Goal: Information Seeking & Learning: Learn about a topic

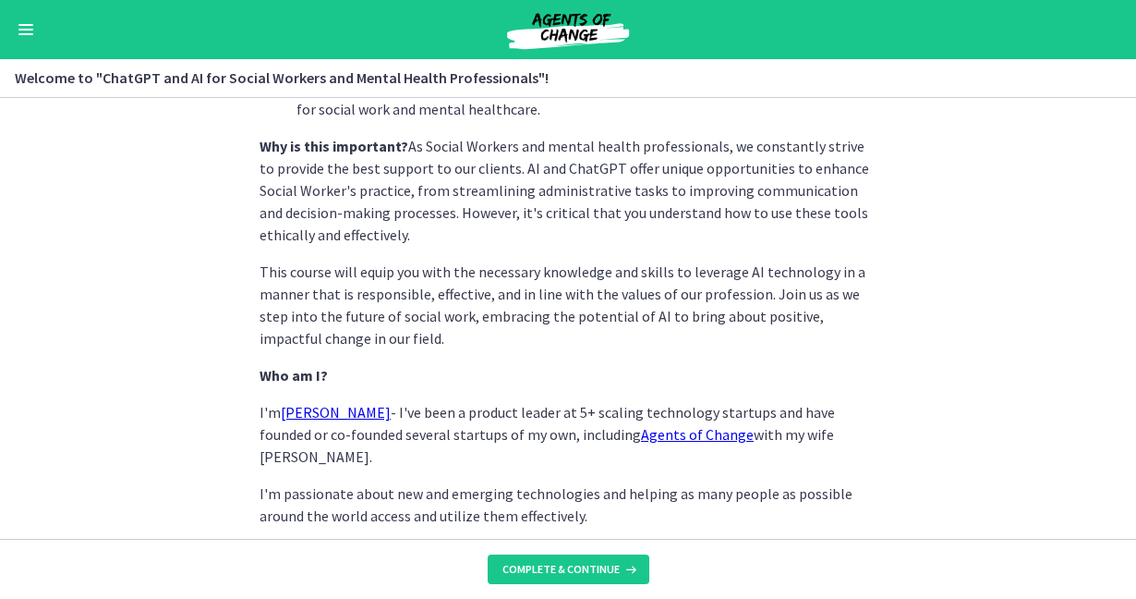
scroll to position [971, 0]
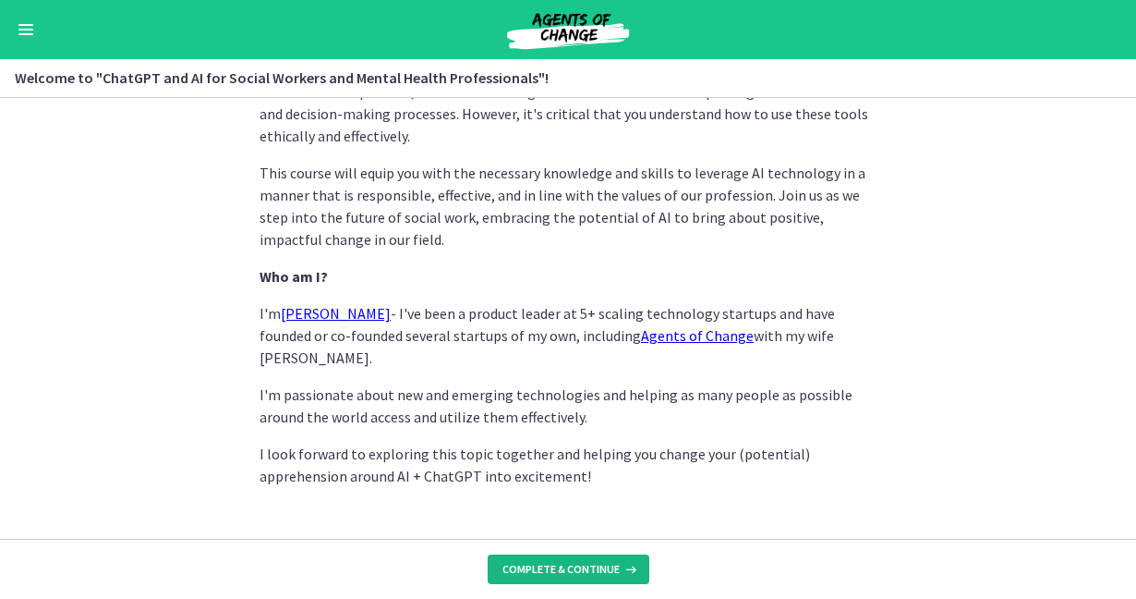
click at [587, 569] on span "Complete & continue" at bounding box center [560, 569] width 117 height 15
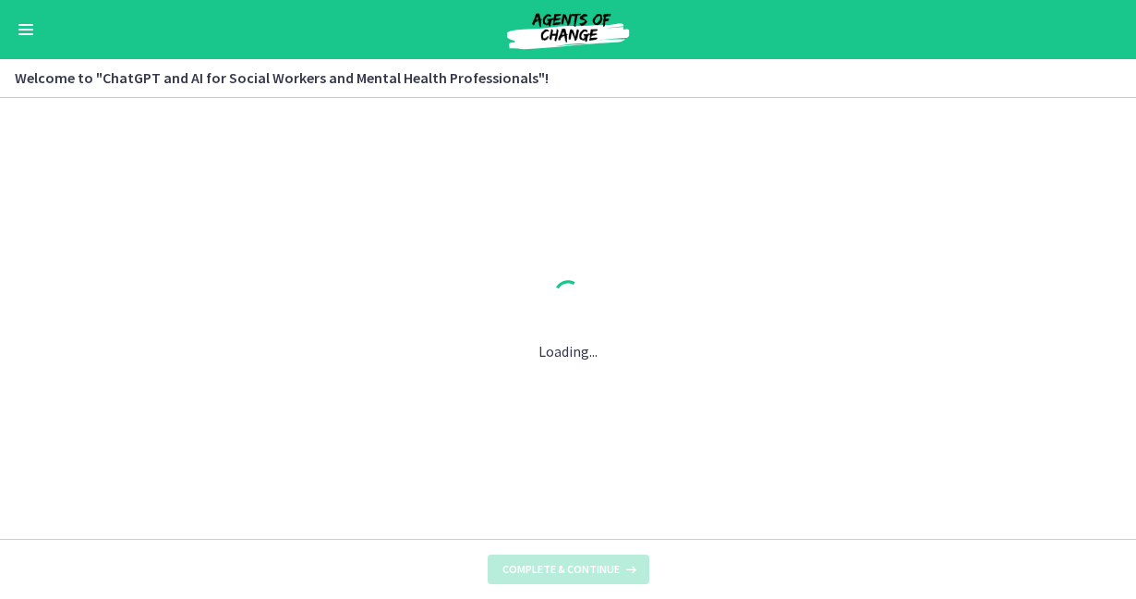
scroll to position [0, 0]
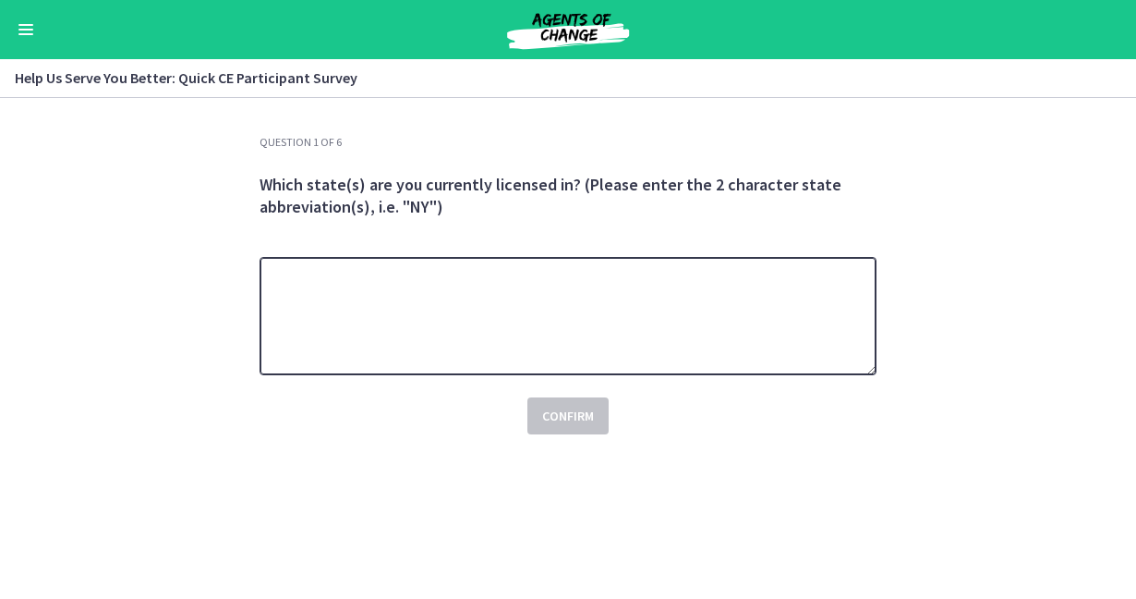
click at [568, 345] on textarea at bounding box center [568, 316] width 617 height 118
type textarea "**"
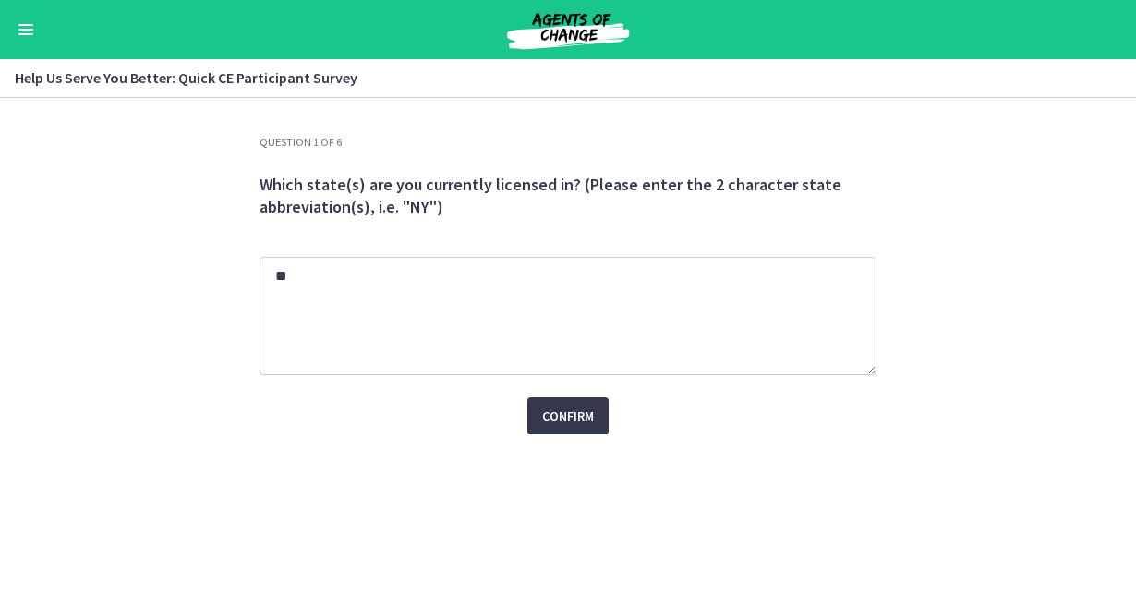
click at [570, 395] on div "Confirm" at bounding box center [568, 404] width 617 height 59
click at [572, 413] on span "Confirm" at bounding box center [568, 416] width 52 height 22
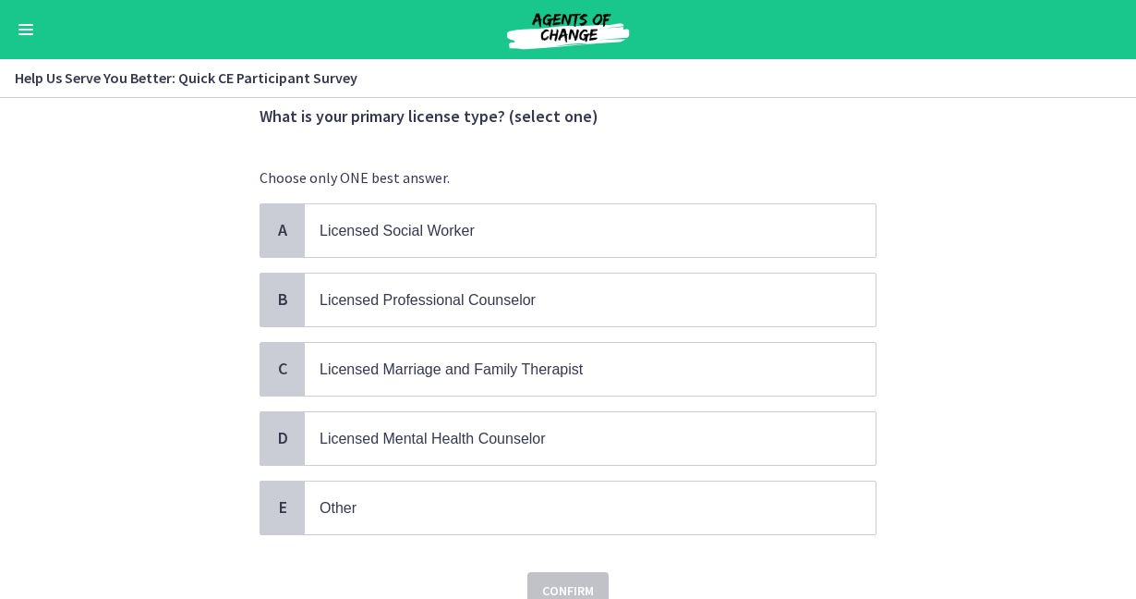
scroll to position [85, 0]
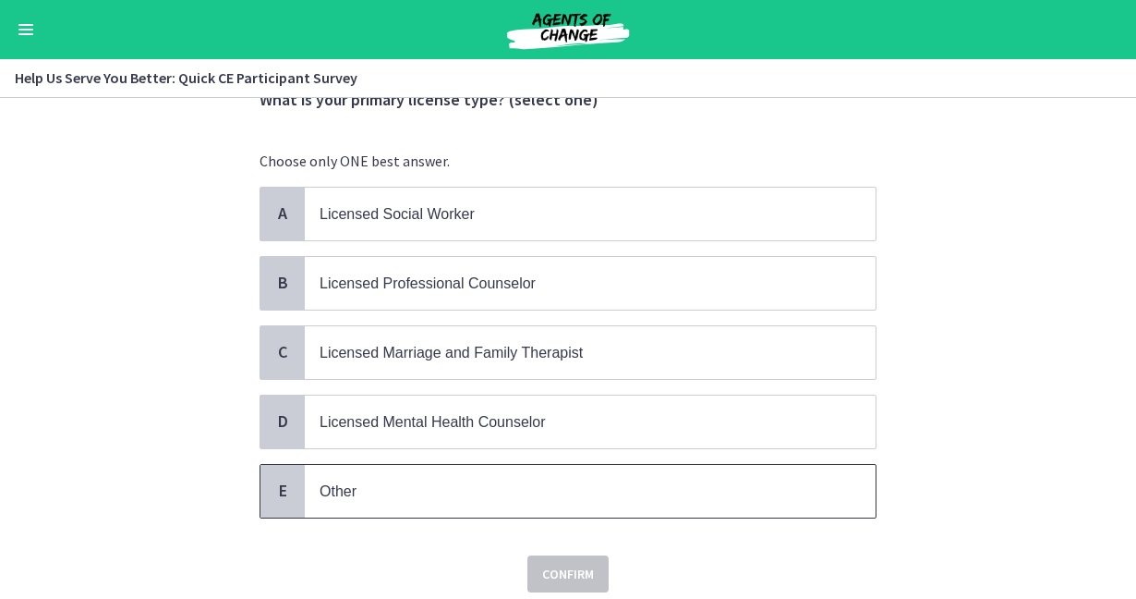
click at [533, 493] on p "Other" at bounding box center [572, 490] width 504 height 23
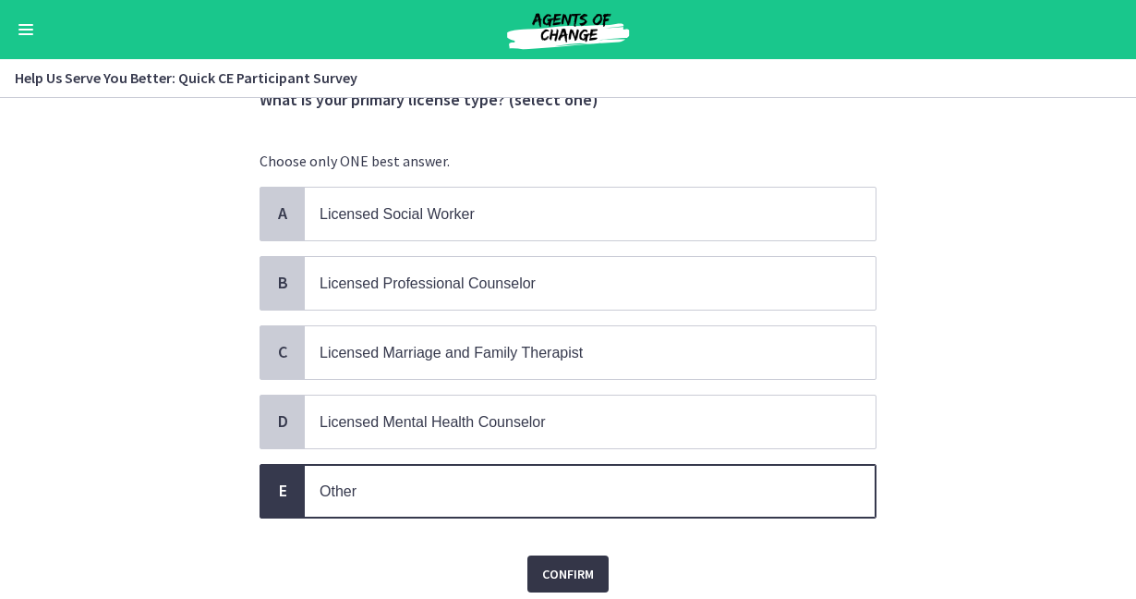
click at [568, 574] on span "Confirm" at bounding box center [568, 573] width 52 height 22
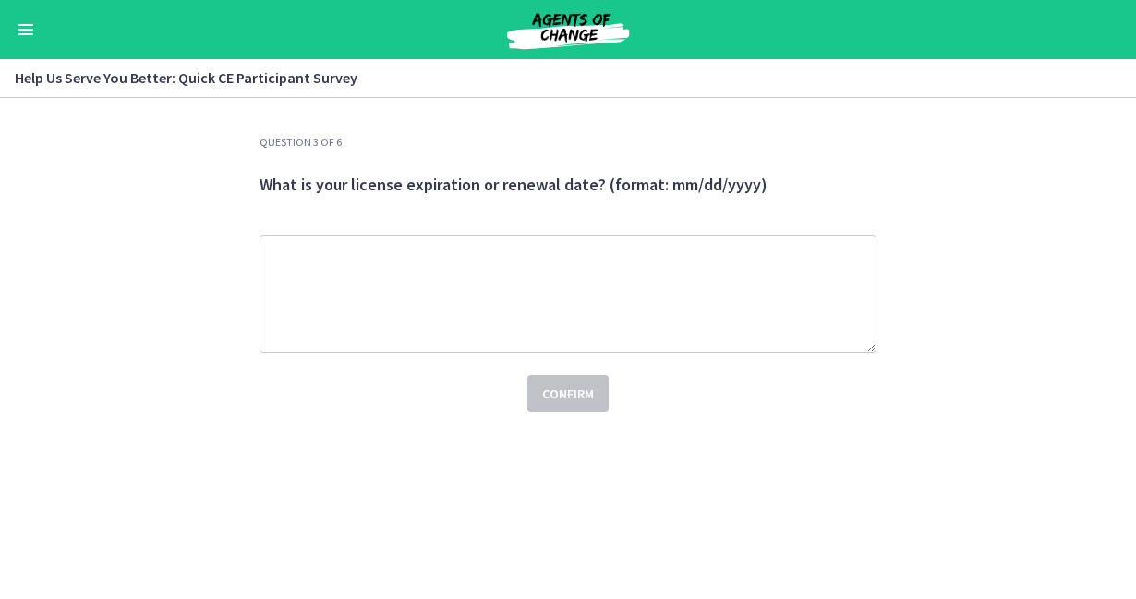
scroll to position [0, 0]
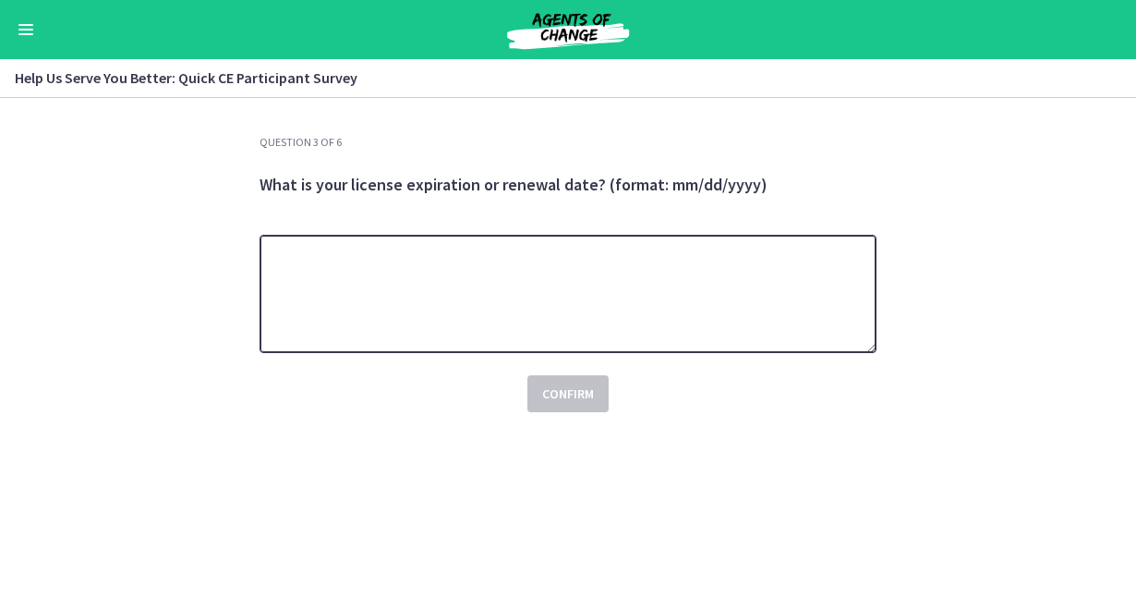
click at [399, 346] on textarea at bounding box center [568, 294] width 617 height 118
type textarea "***"
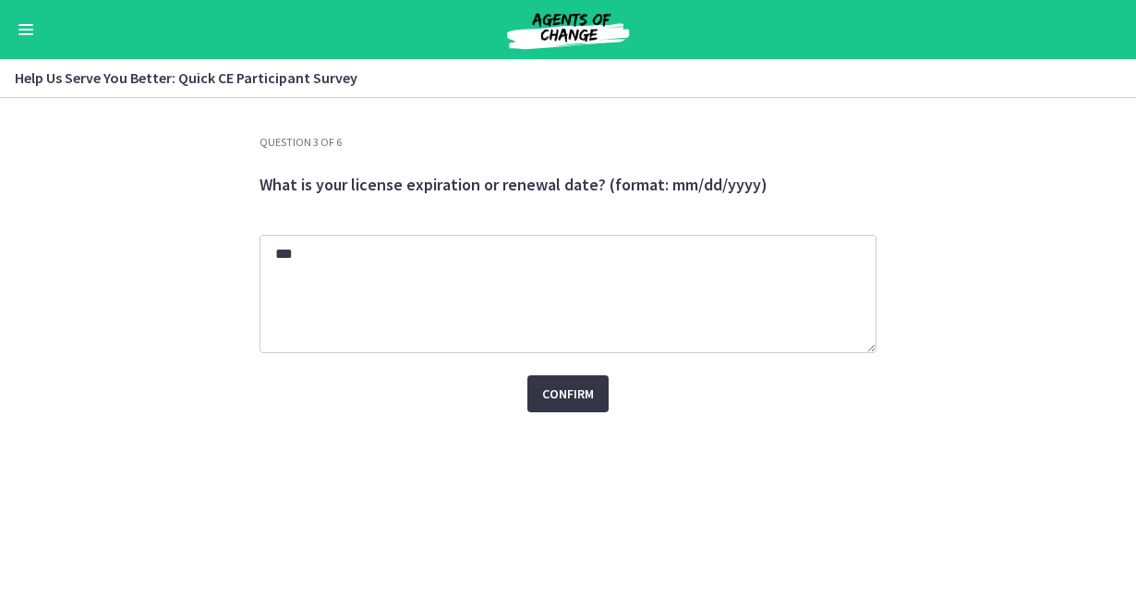
click at [563, 384] on span "Confirm" at bounding box center [568, 393] width 52 height 22
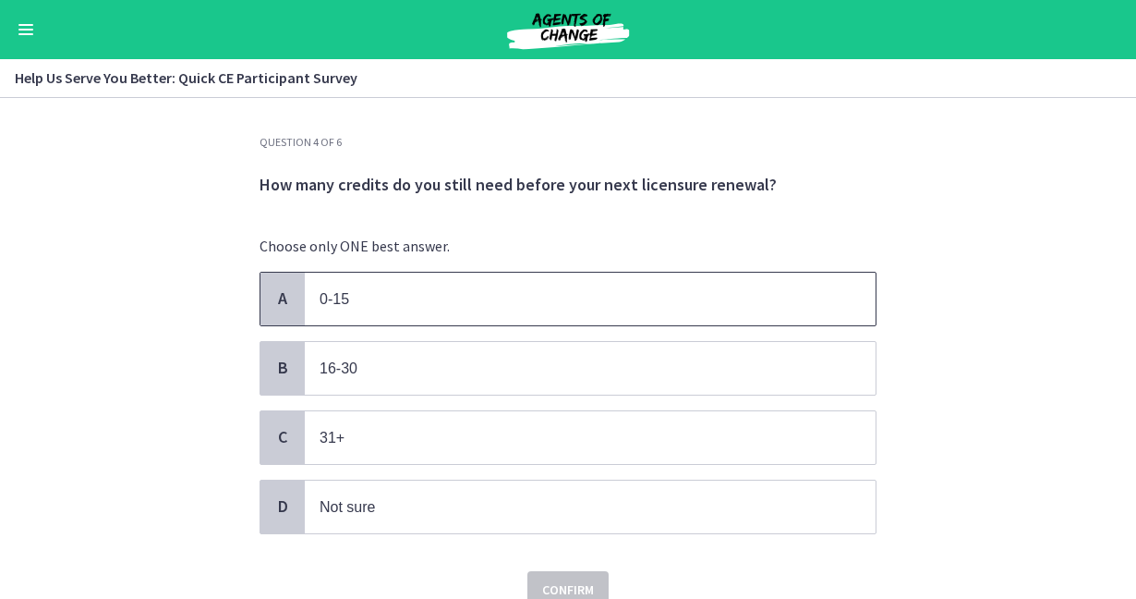
click at [542, 311] on span "0-15" at bounding box center [590, 298] width 571 height 53
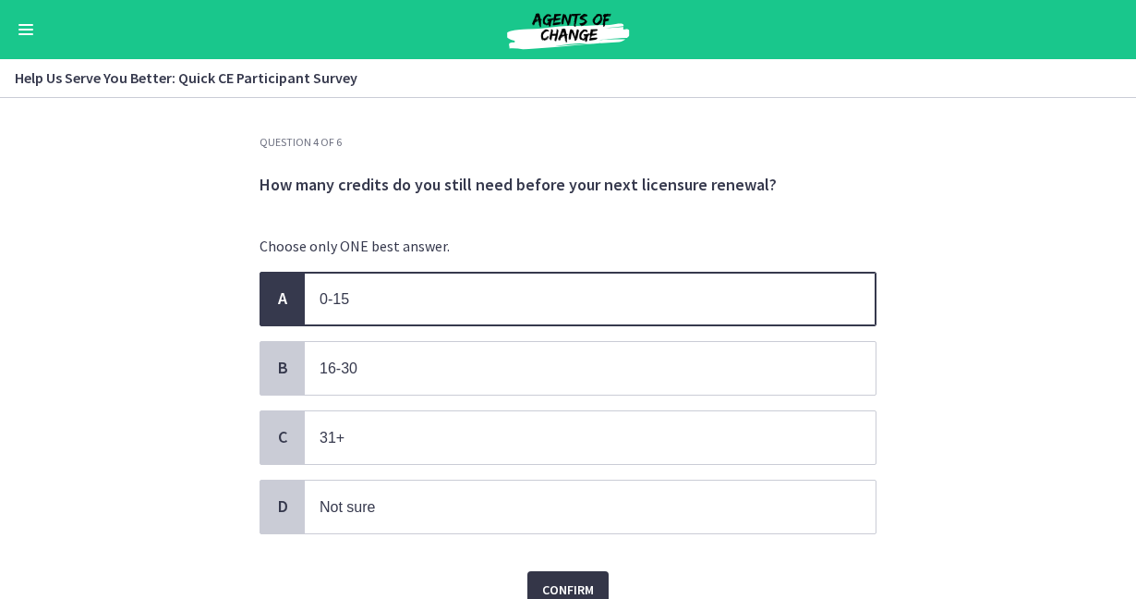
click at [580, 588] on span "Confirm" at bounding box center [568, 589] width 52 height 22
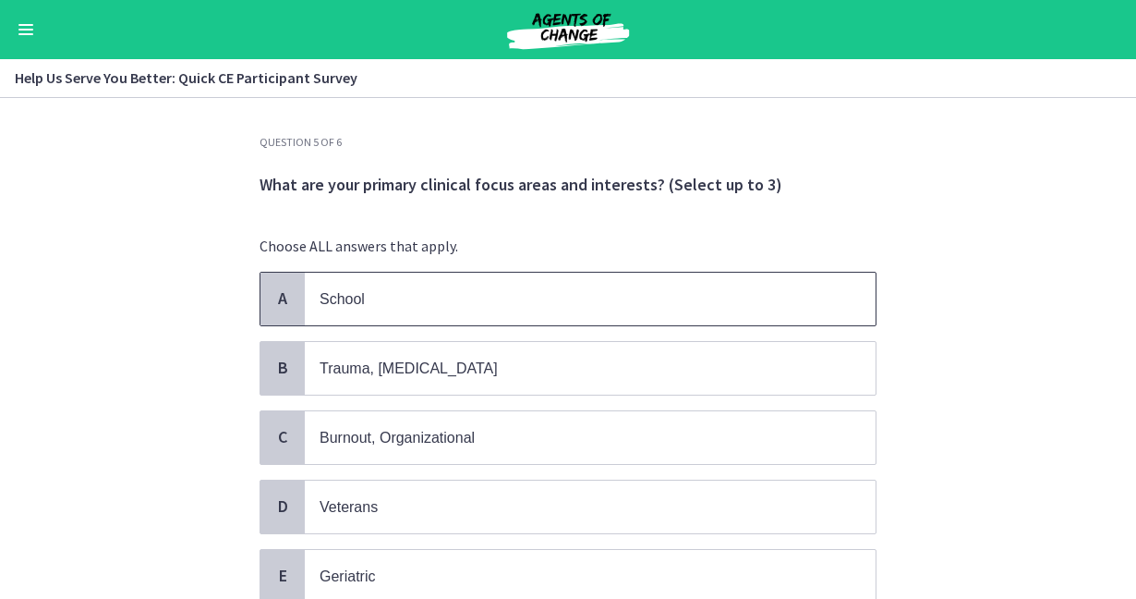
click at [459, 301] on p "School" at bounding box center [572, 298] width 504 height 23
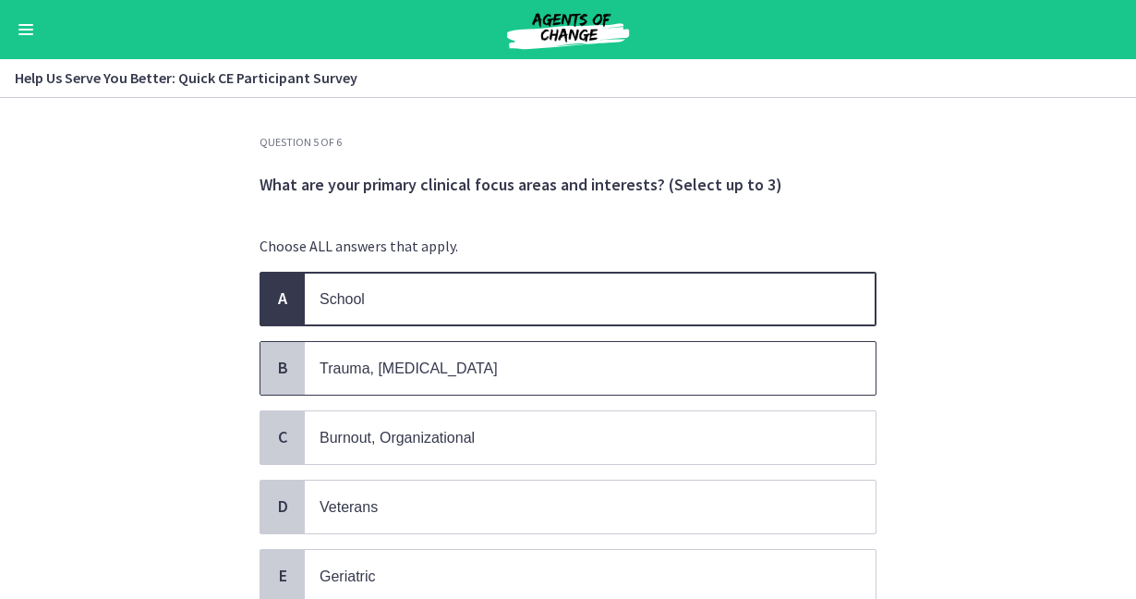
click at [462, 365] on p "Trauma, [MEDICAL_DATA]" at bounding box center [572, 368] width 504 height 23
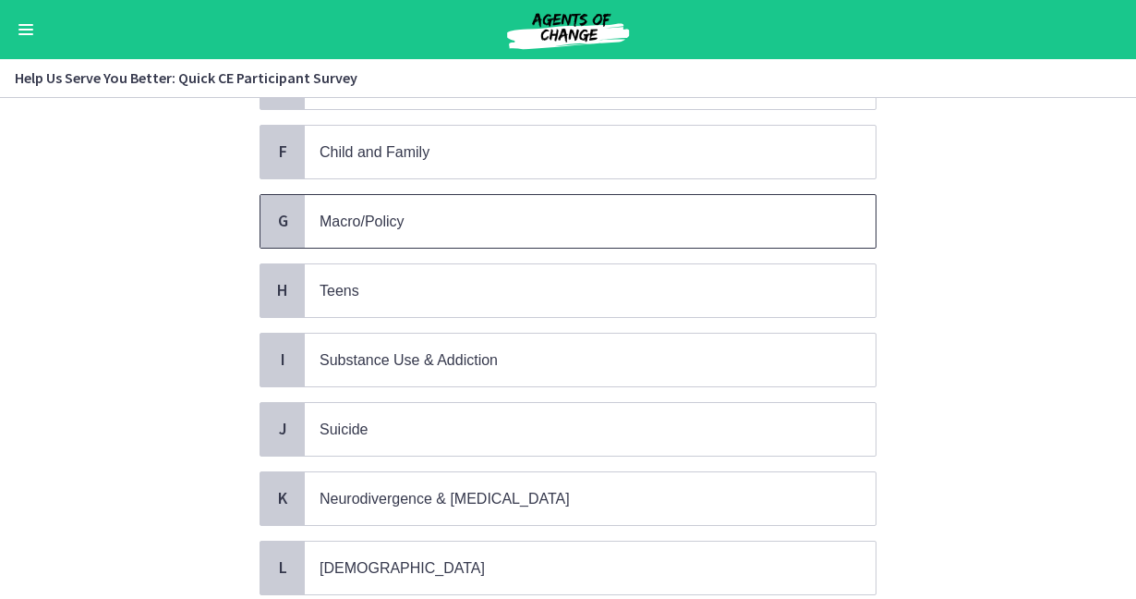
scroll to position [492, 0]
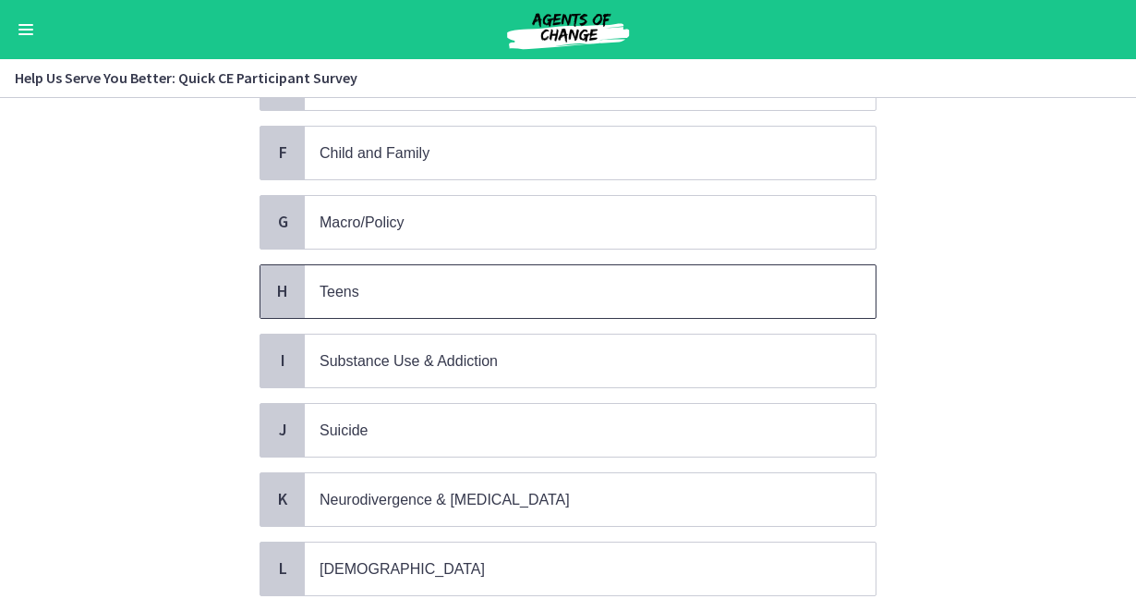
click at [460, 290] on p "Teens" at bounding box center [572, 291] width 504 height 23
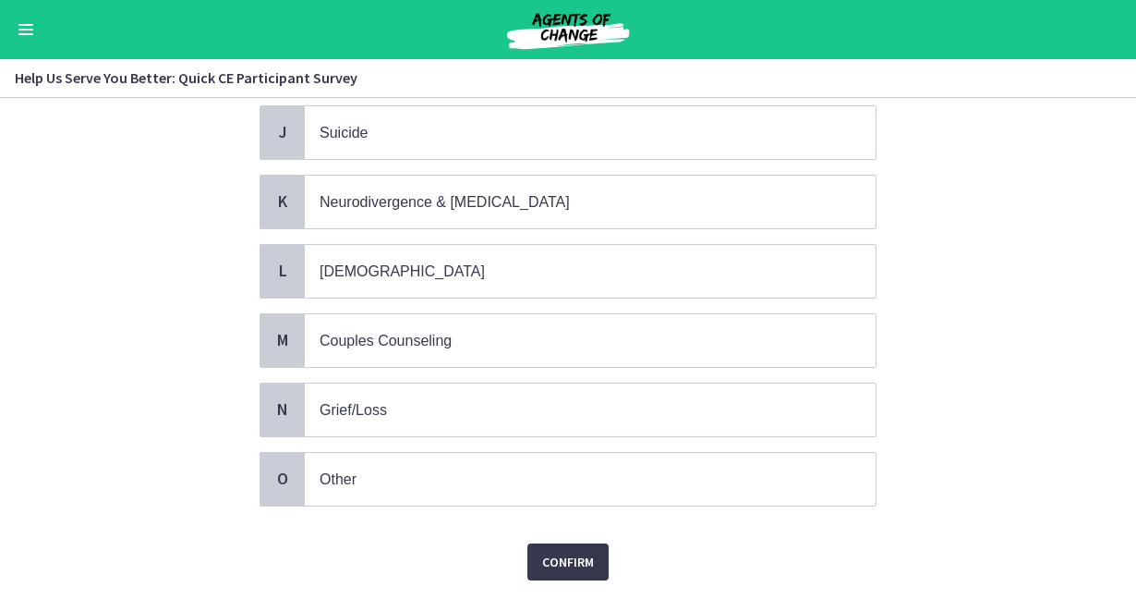
scroll to position [831, 0]
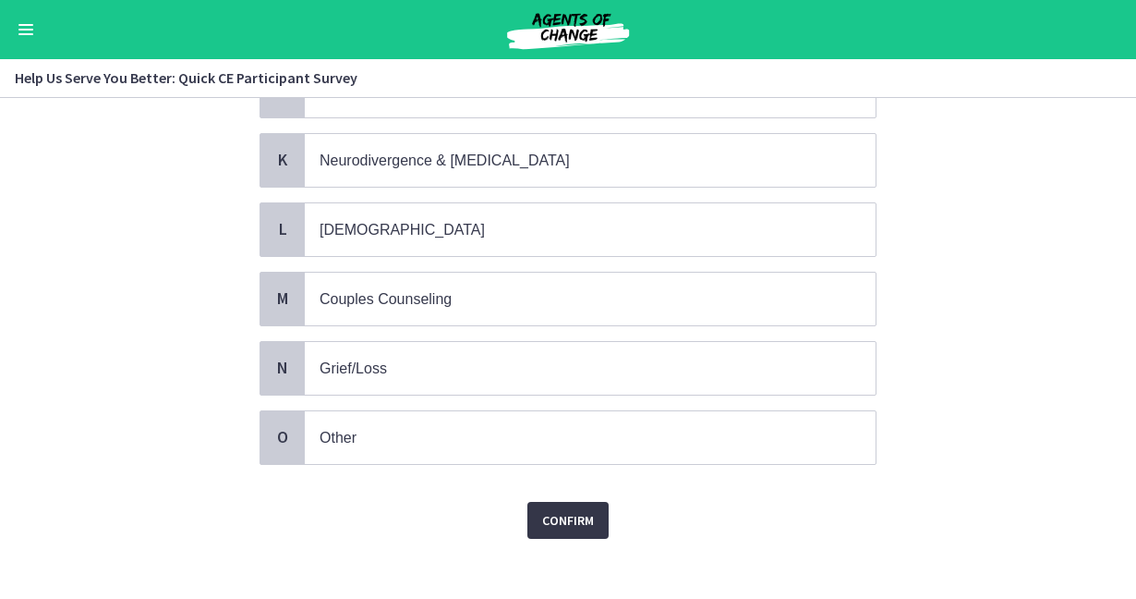
click at [563, 516] on span "Confirm" at bounding box center [568, 520] width 52 height 22
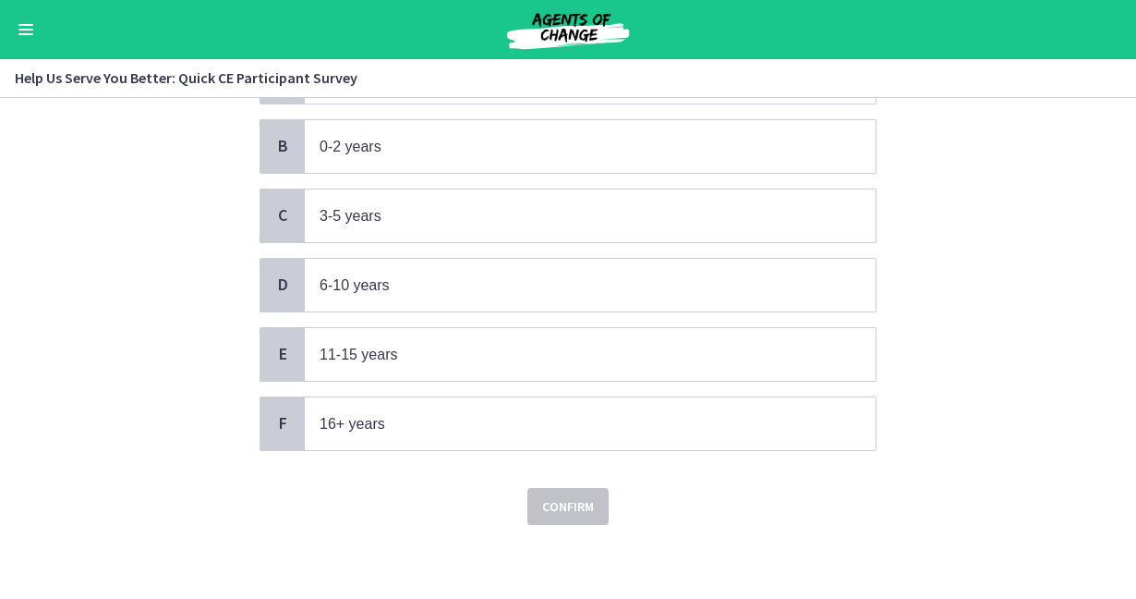
scroll to position [0, 0]
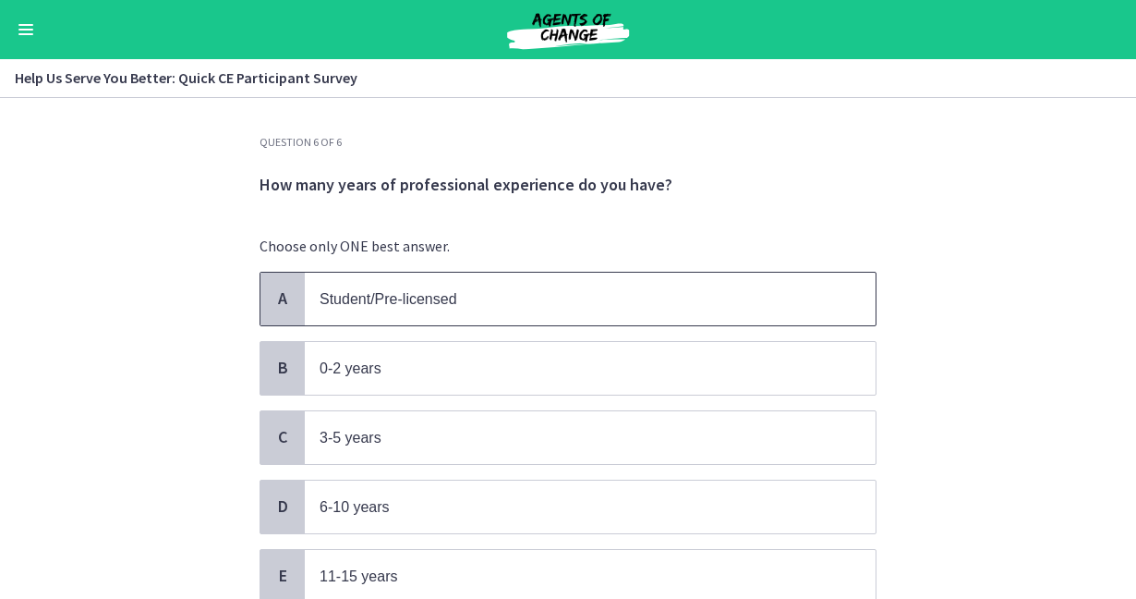
click at [461, 301] on p "Student/Pre-licensed" at bounding box center [572, 298] width 504 height 23
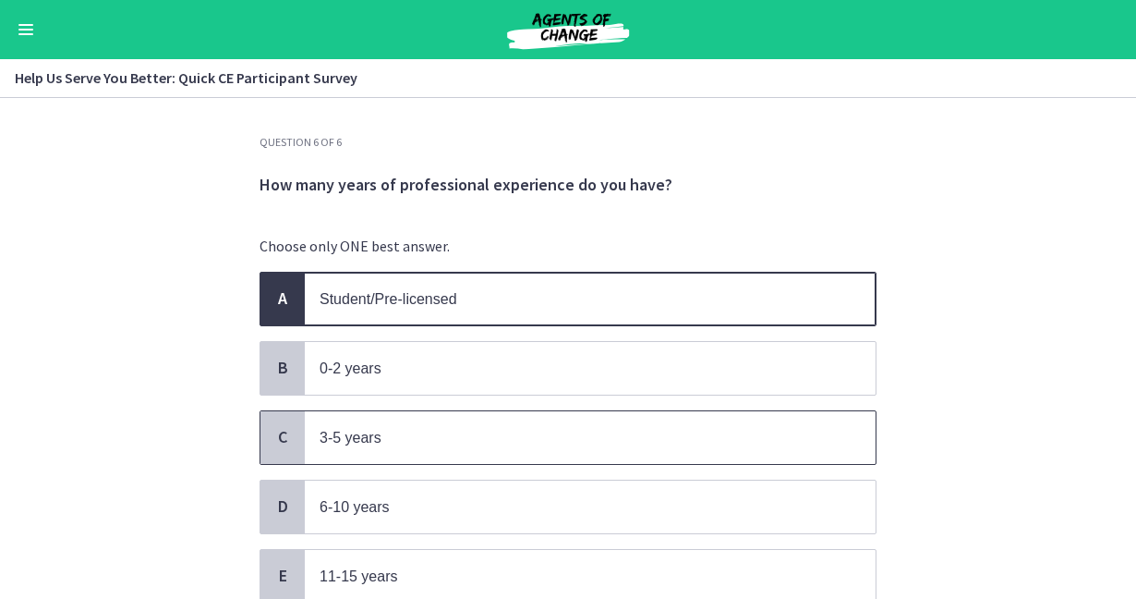
scroll to position [216, 0]
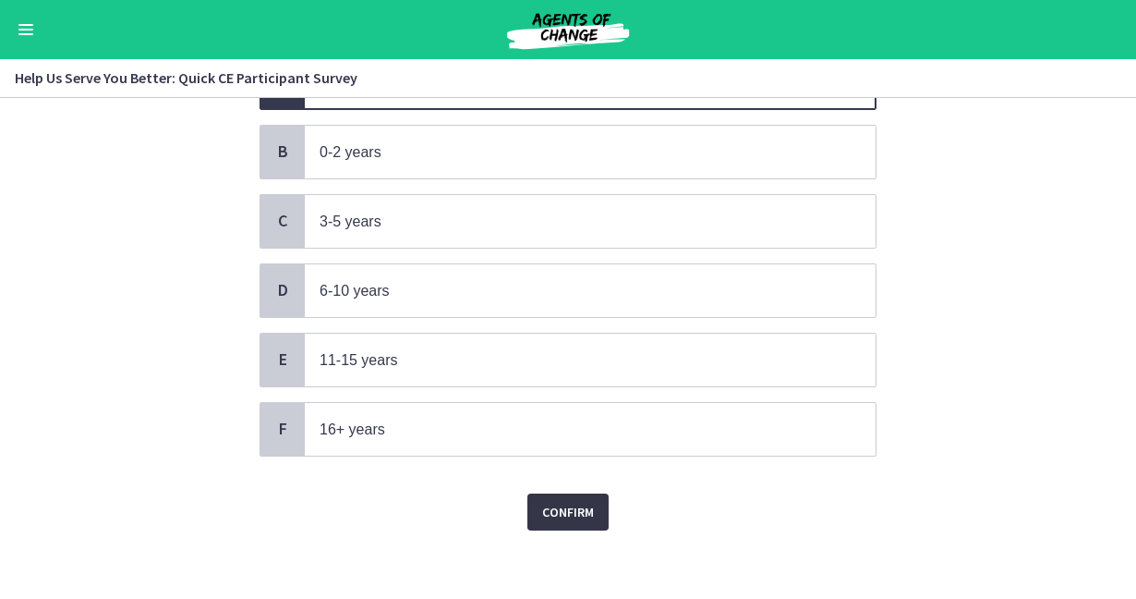
click at [561, 502] on span "Confirm" at bounding box center [568, 512] width 52 height 22
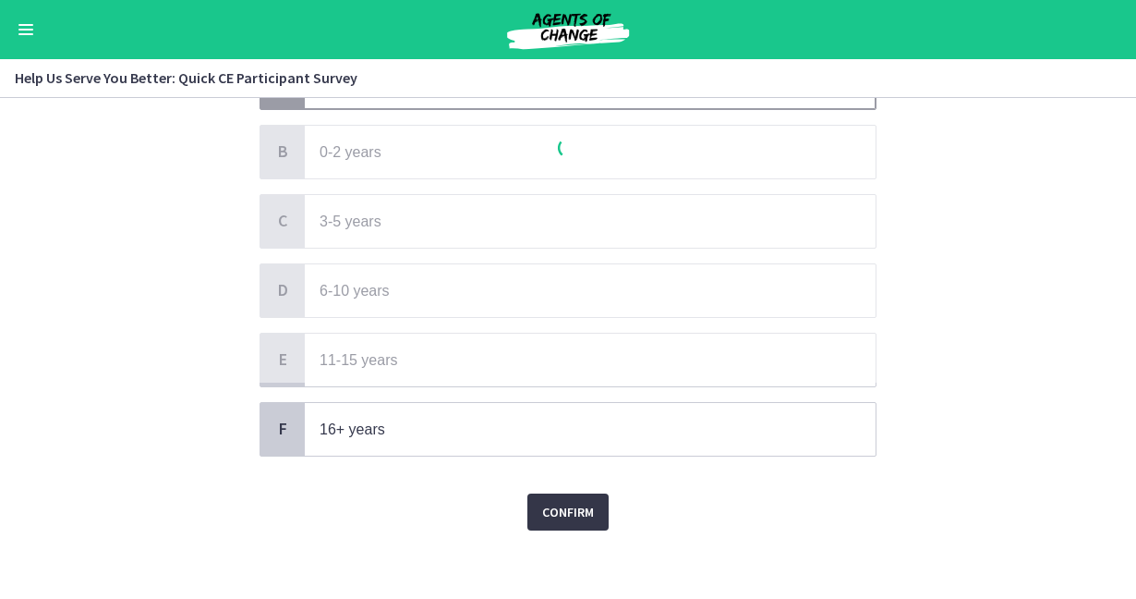
scroll to position [0, 0]
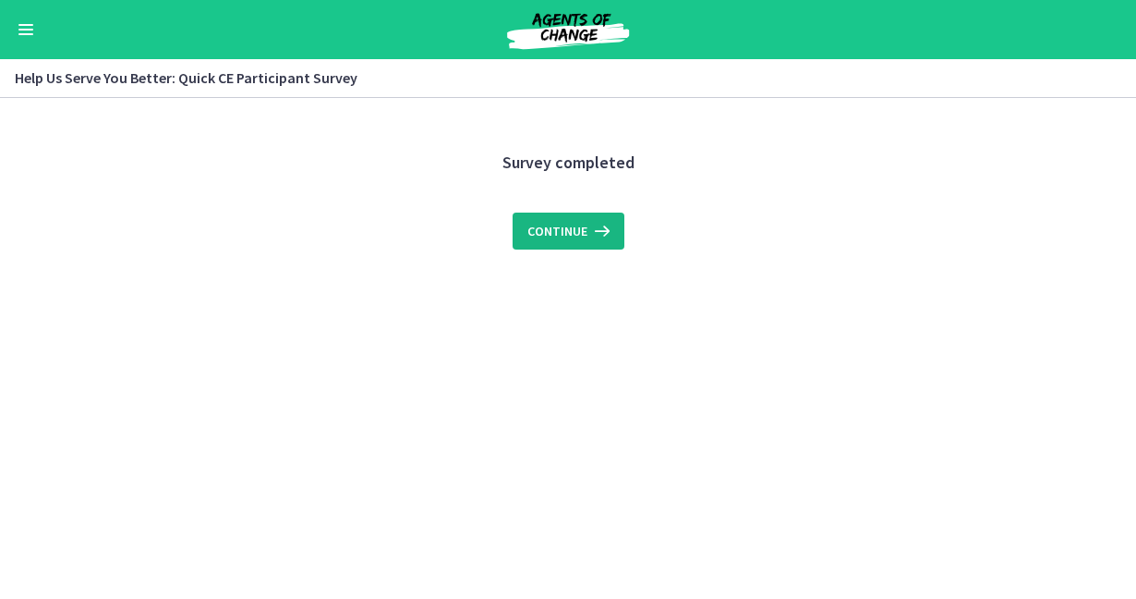
click at [575, 232] on span "Continue" at bounding box center [557, 231] width 60 height 22
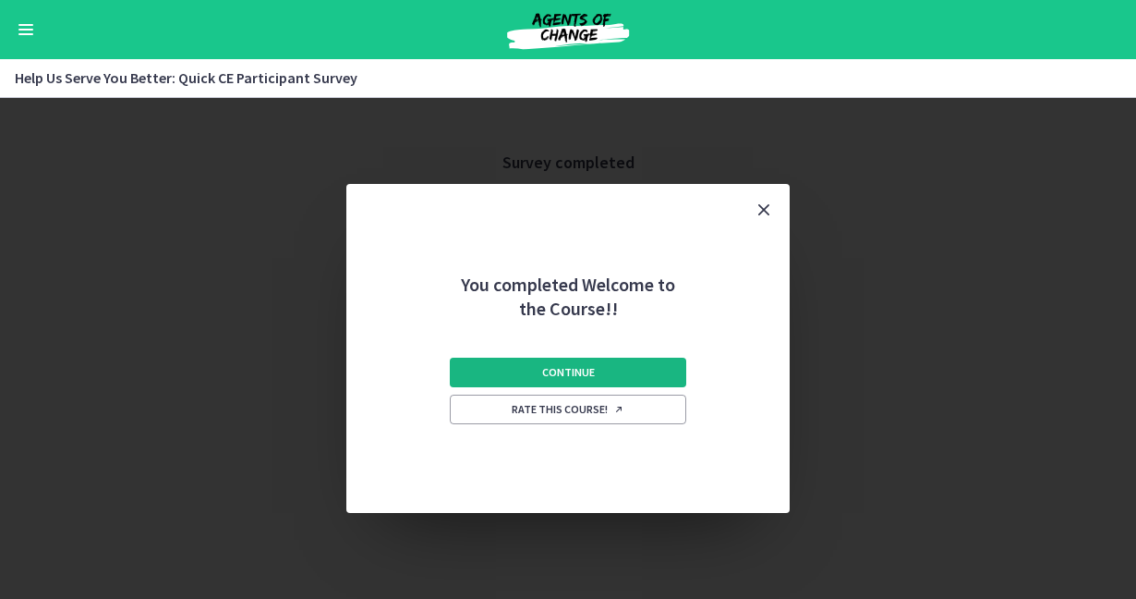
click at [597, 372] on button "Continue" at bounding box center [568, 372] width 236 height 30
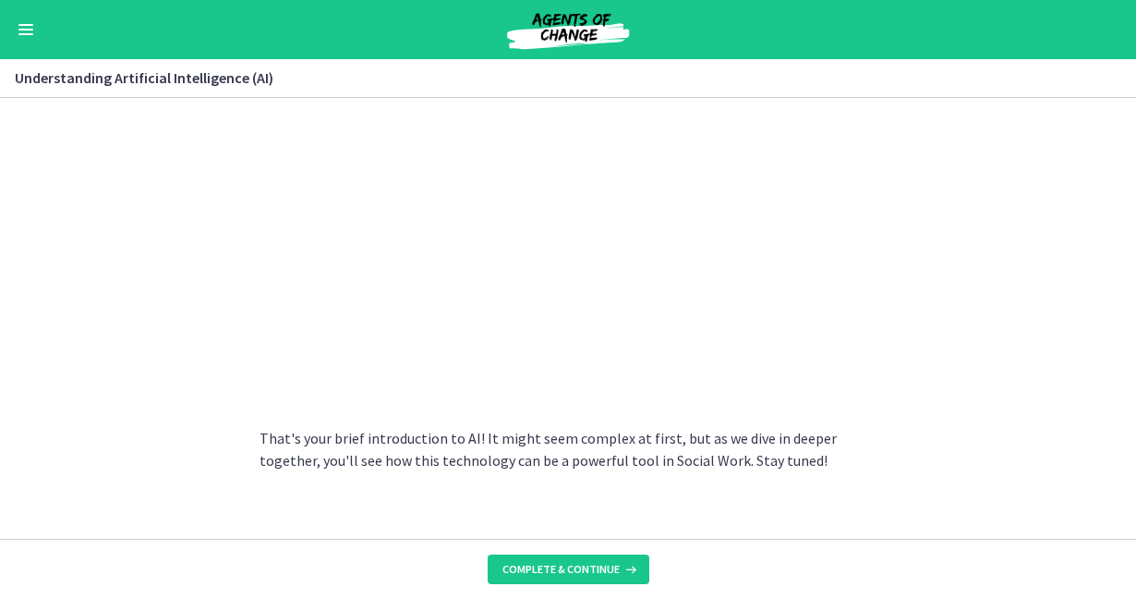
scroll to position [917, 0]
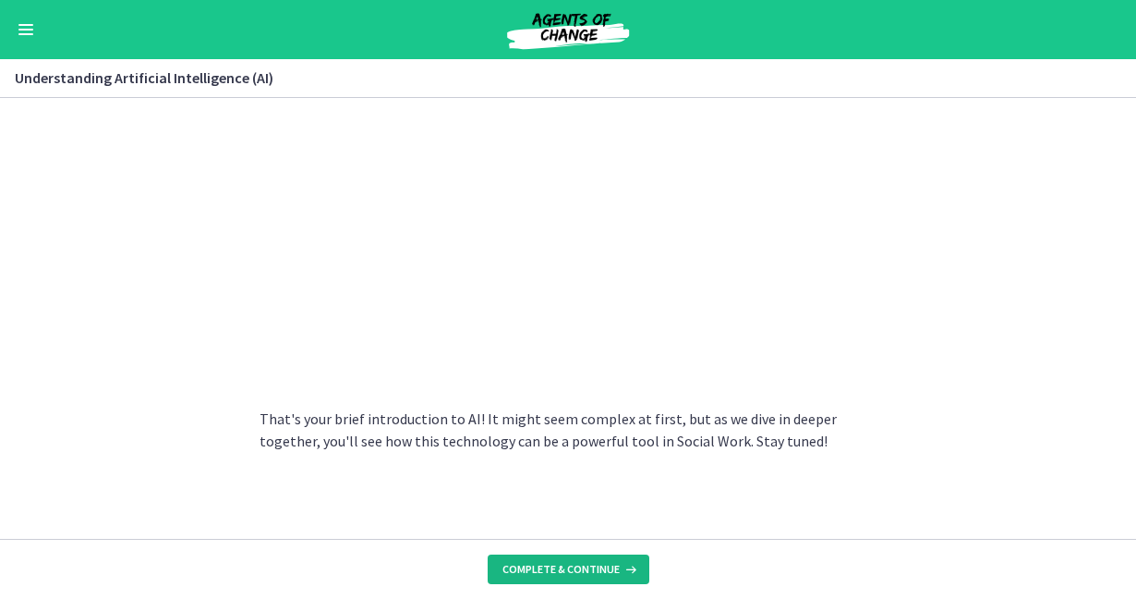
click at [578, 570] on span "Complete & continue" at bounding box center [560, 569] width 117 height 15
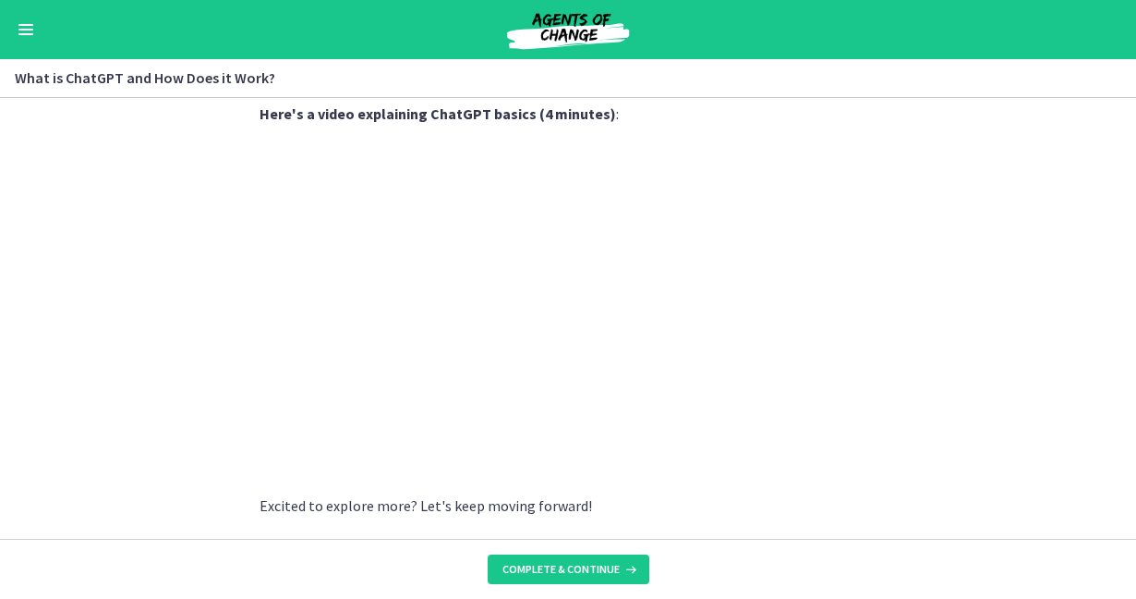
scroll to position [1021, 0]
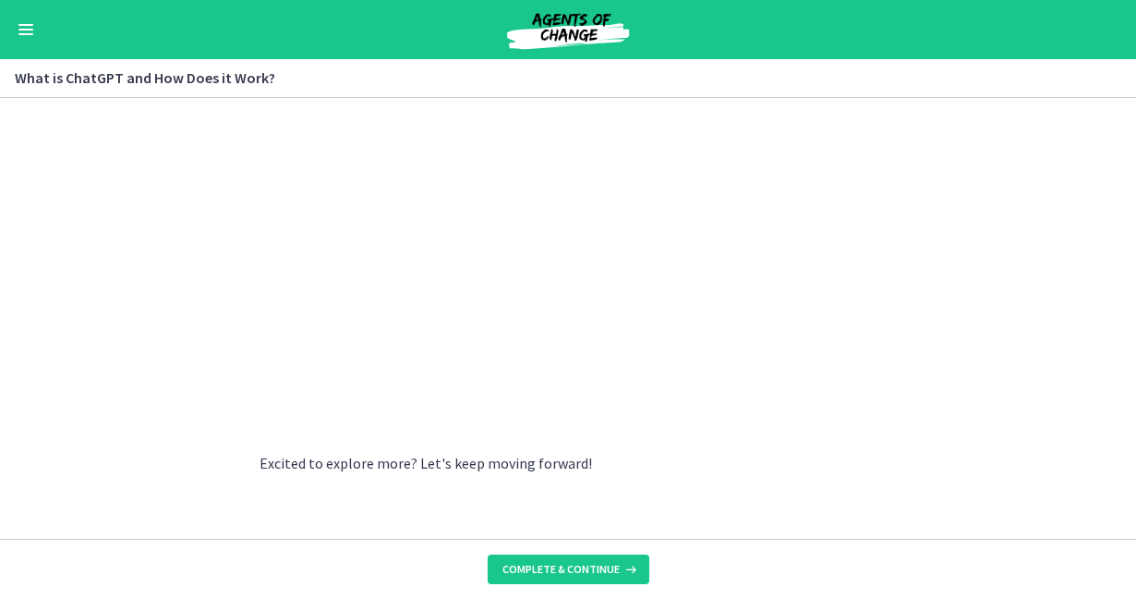
click at [1068, 283] on section "ChatGPT , developed by OpenAI , is a language model powered by AI. But what doe…" at bounding box center [568, 318] width 1136 height 441
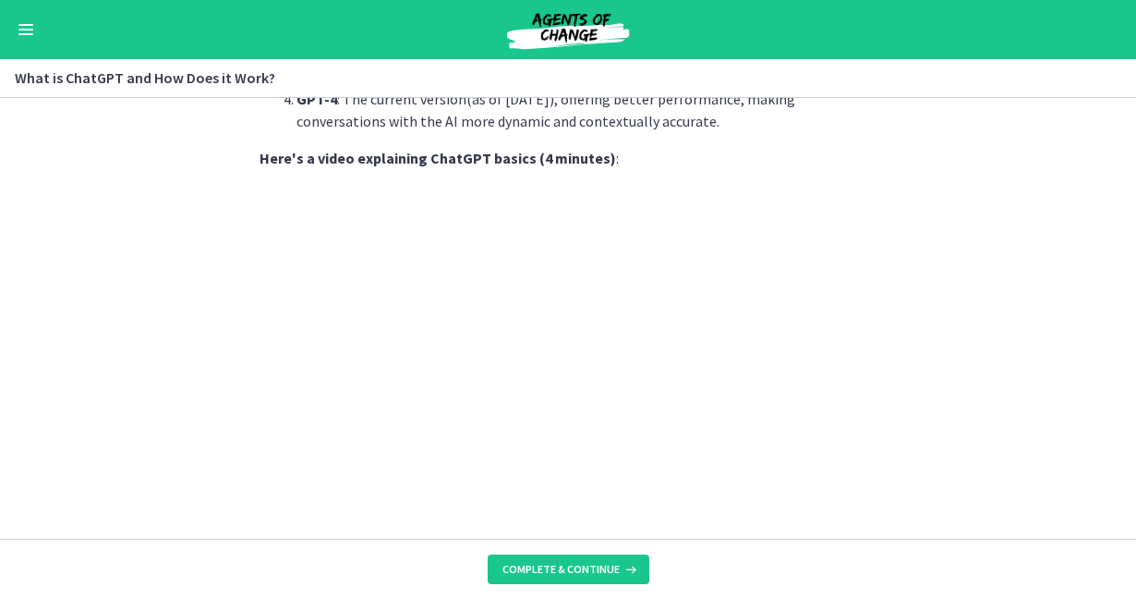
scroll to position [930, 0]
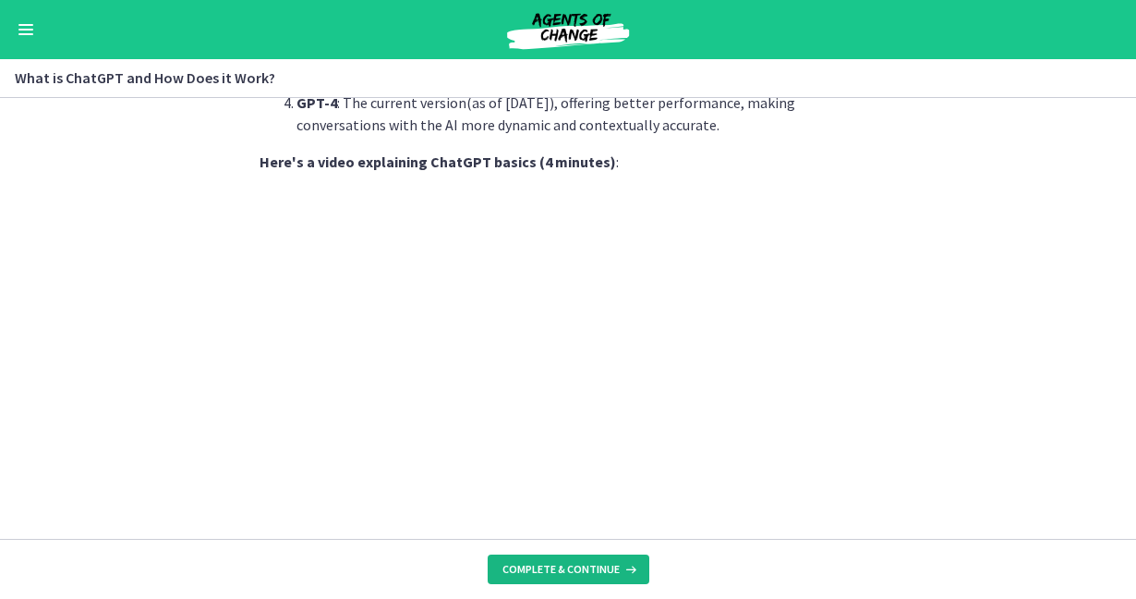
click at [593, 574] on span "Complete & continue" at bounding box center [560, 569] width 117 height 15
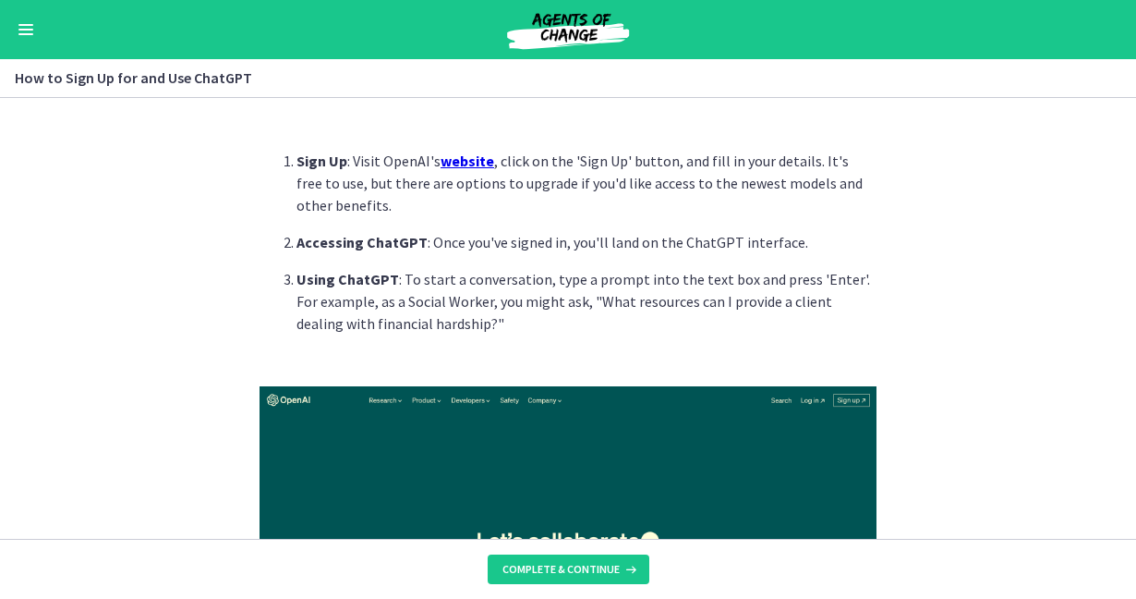
click at [468, 162] on u "website" at bounding box center [468, 160] width 54 height 18
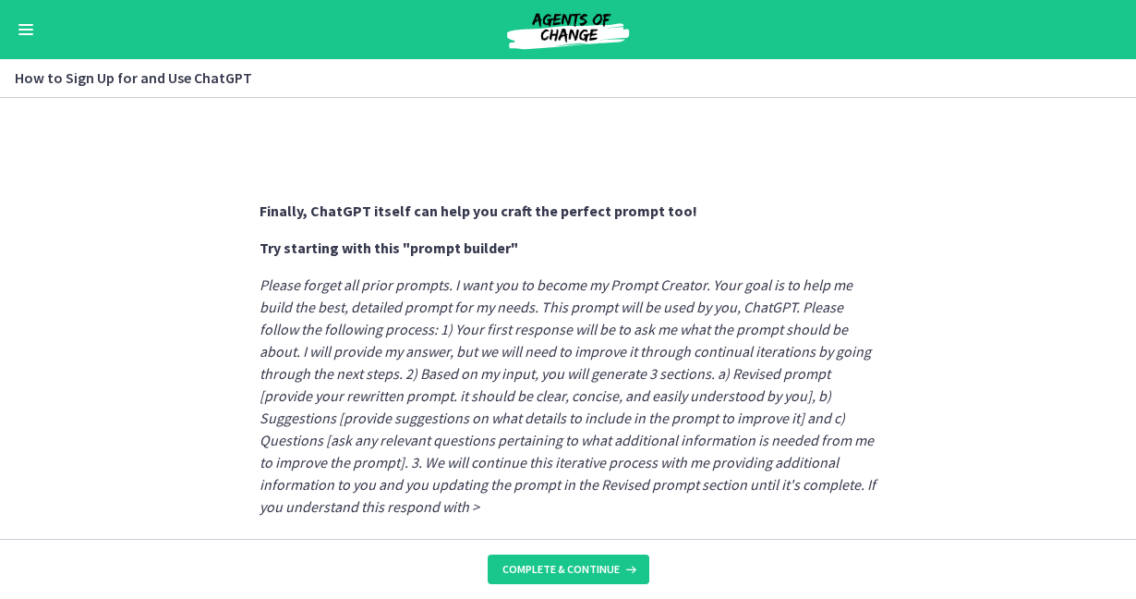
scroll to position [1044, 0]
